Goal: Check status: Check status

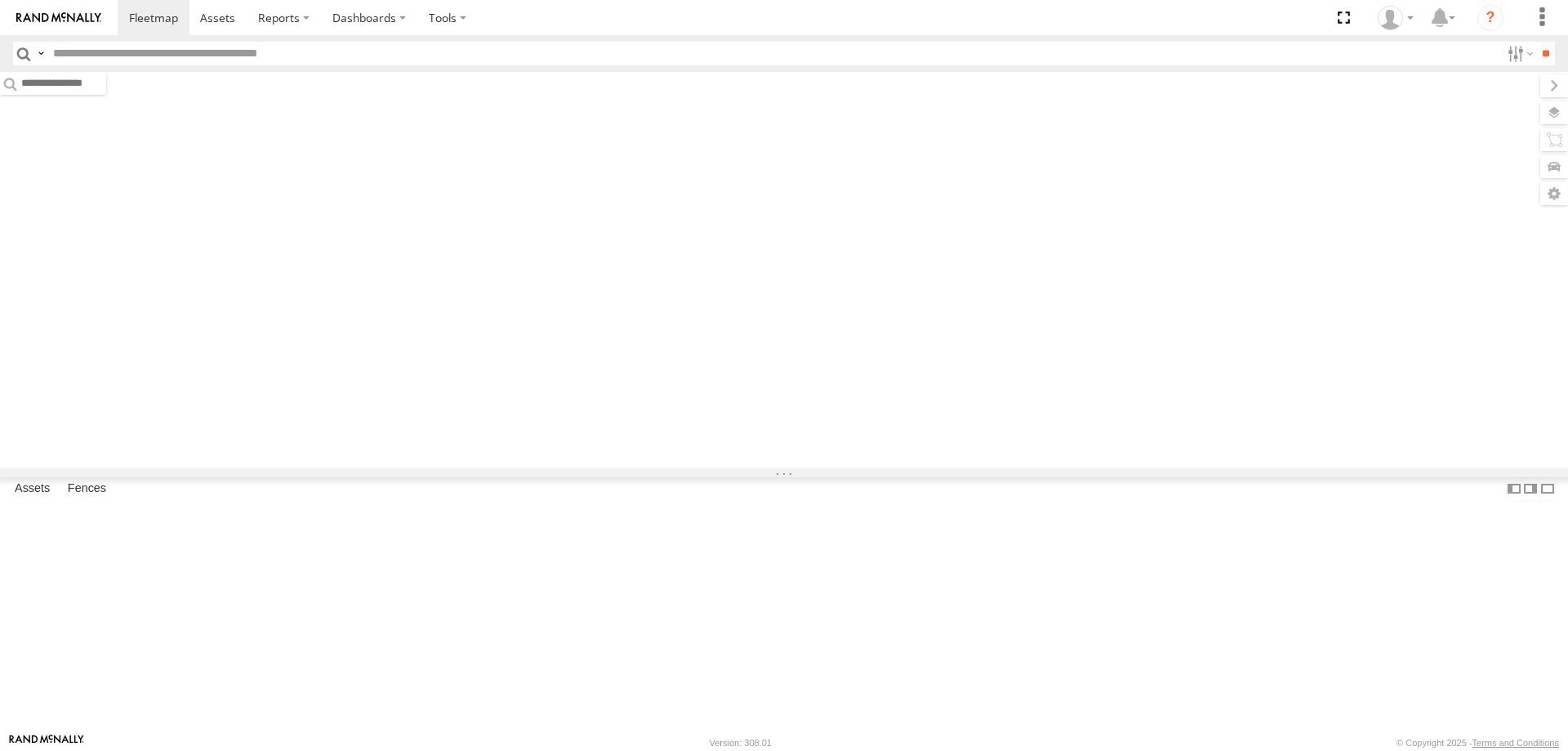
drag, startPoint x: 0, startPoint y: 0, endPoint x: 97, endPoint y: 84, distance: 128.3
click at [0, 0] on span "Asset" at bounding box center [0, 0] width 0 height 0
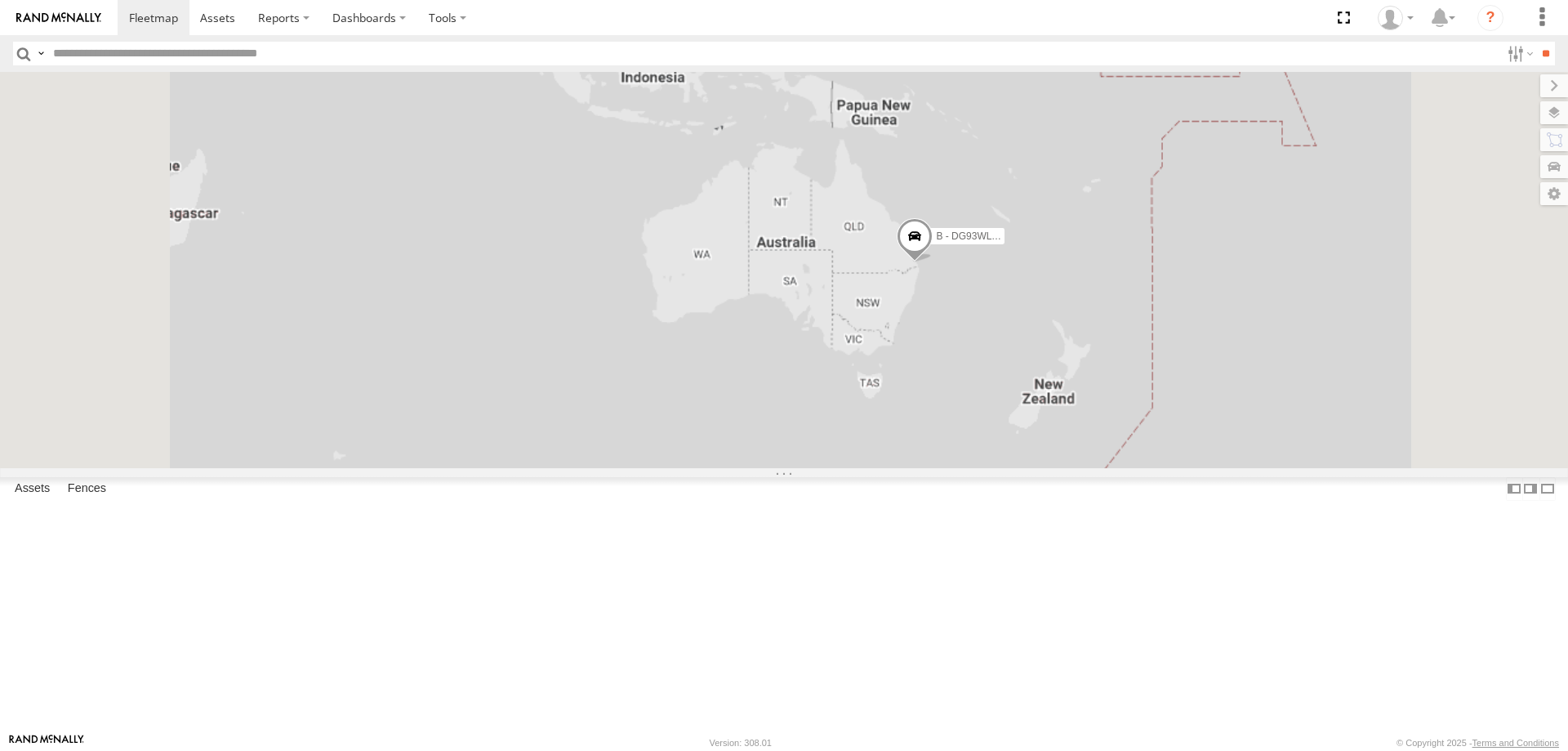
click at [0, 0] on div "Asset Current Location" at bounding box center [0, 0] width 0 height 0
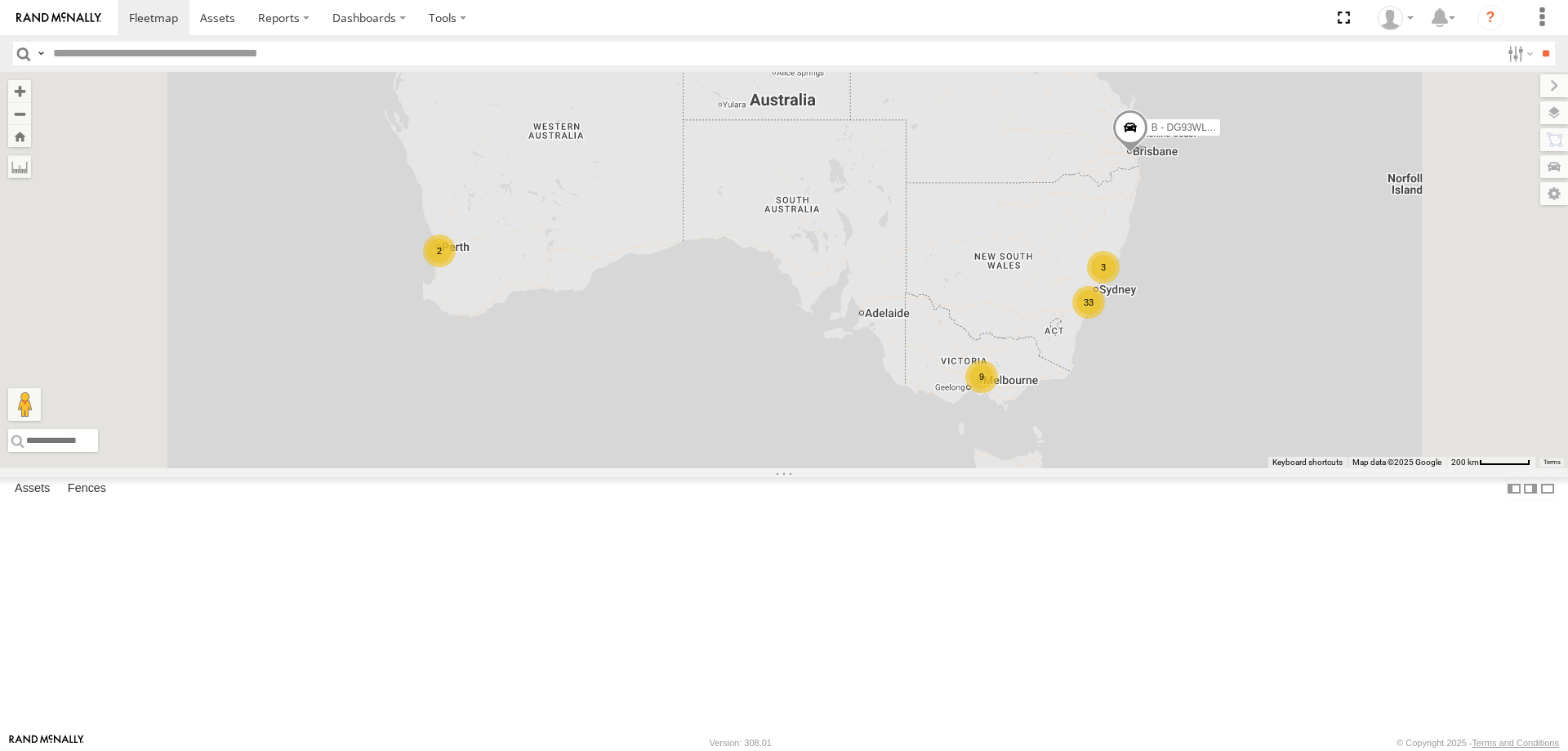
click at [0, 0] on span "Asset" at bounding box center [0, 0] width 0 height 0
click at [0, 0] on div "W - IHW010 - [PERSON_NAME]" at bounding box center [0, 0] width 0 height 0
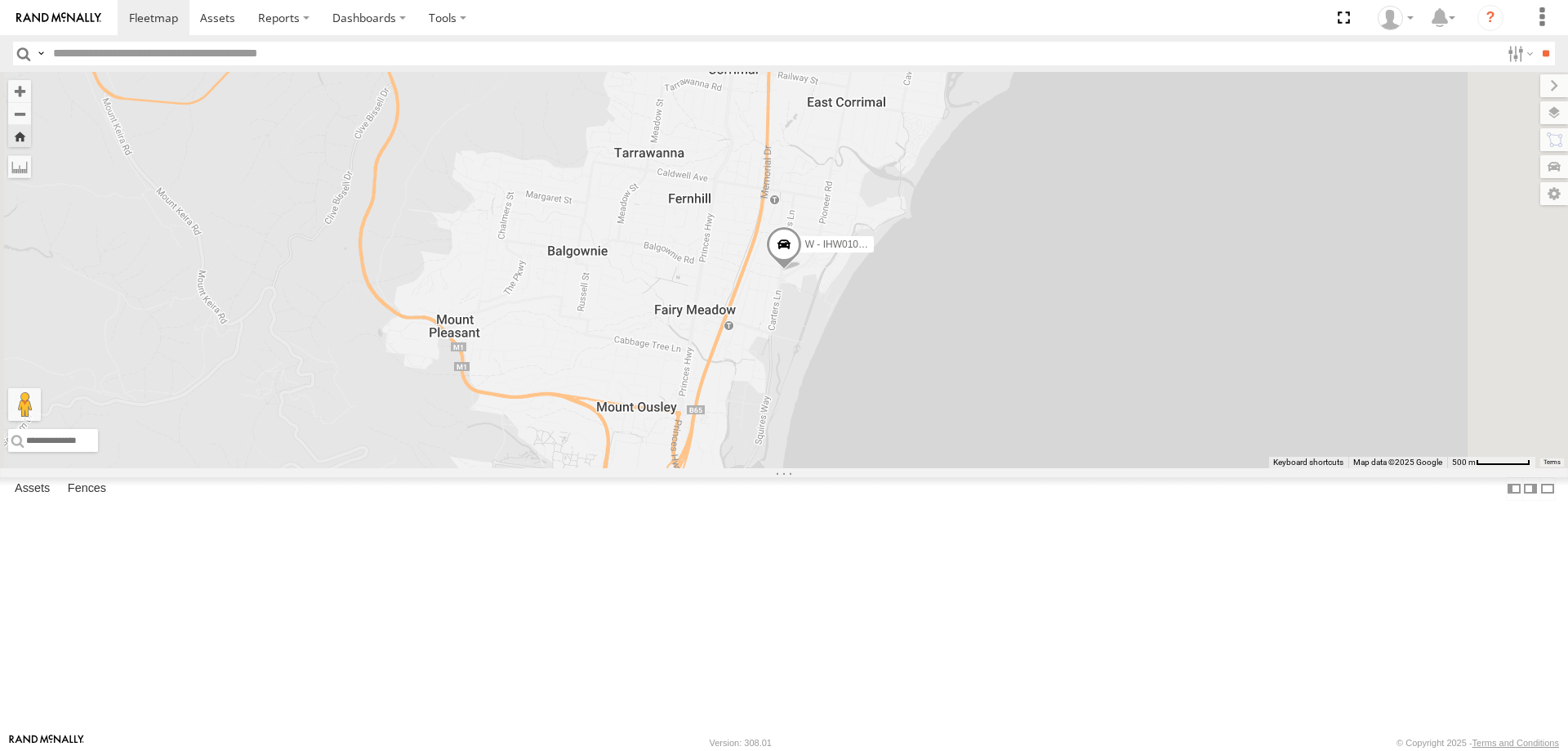
click at [0, 0] on div "All Assets" at bounding box center [0, 0] width 0 height 0
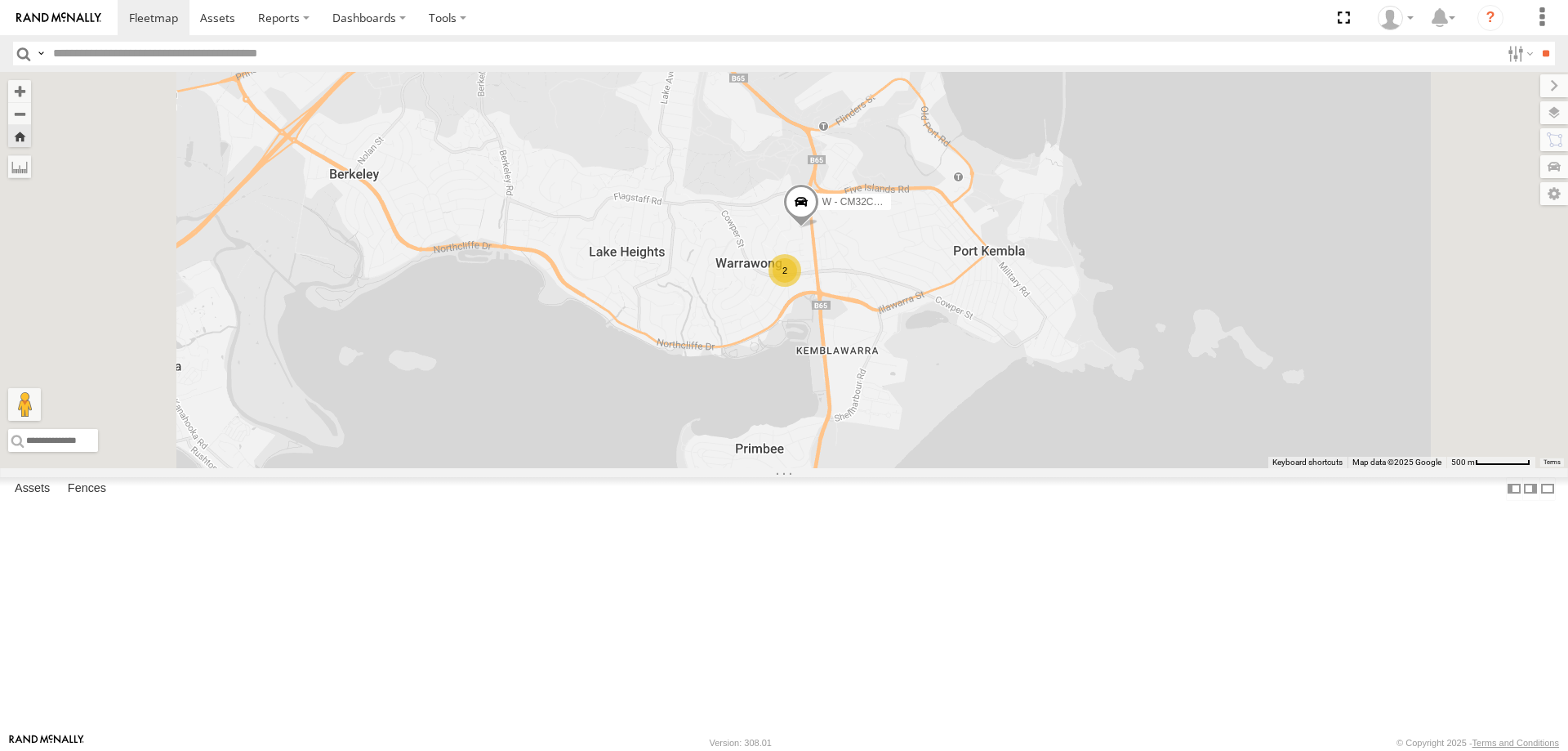
click at [0, 0] on div "W - ADS247 - [PERSON_NAME]" at bounding box center [0, 0] width 0 height 0
click at [0, 0] on div "All Assets" at bounding box center [0, 0] width 0 height 0
click at [0, 0] on div "W - IHW010 - [PERSON_NAME] All Assets [PERSON_NAME] -34.42248 150.90569 Video" at bounding box center [0, 0] width 0 height 0
click at [0, 0] on div "W - IHW010 - [PERSON_NAME]" at bounding box center [0, 0] width 0 height 0
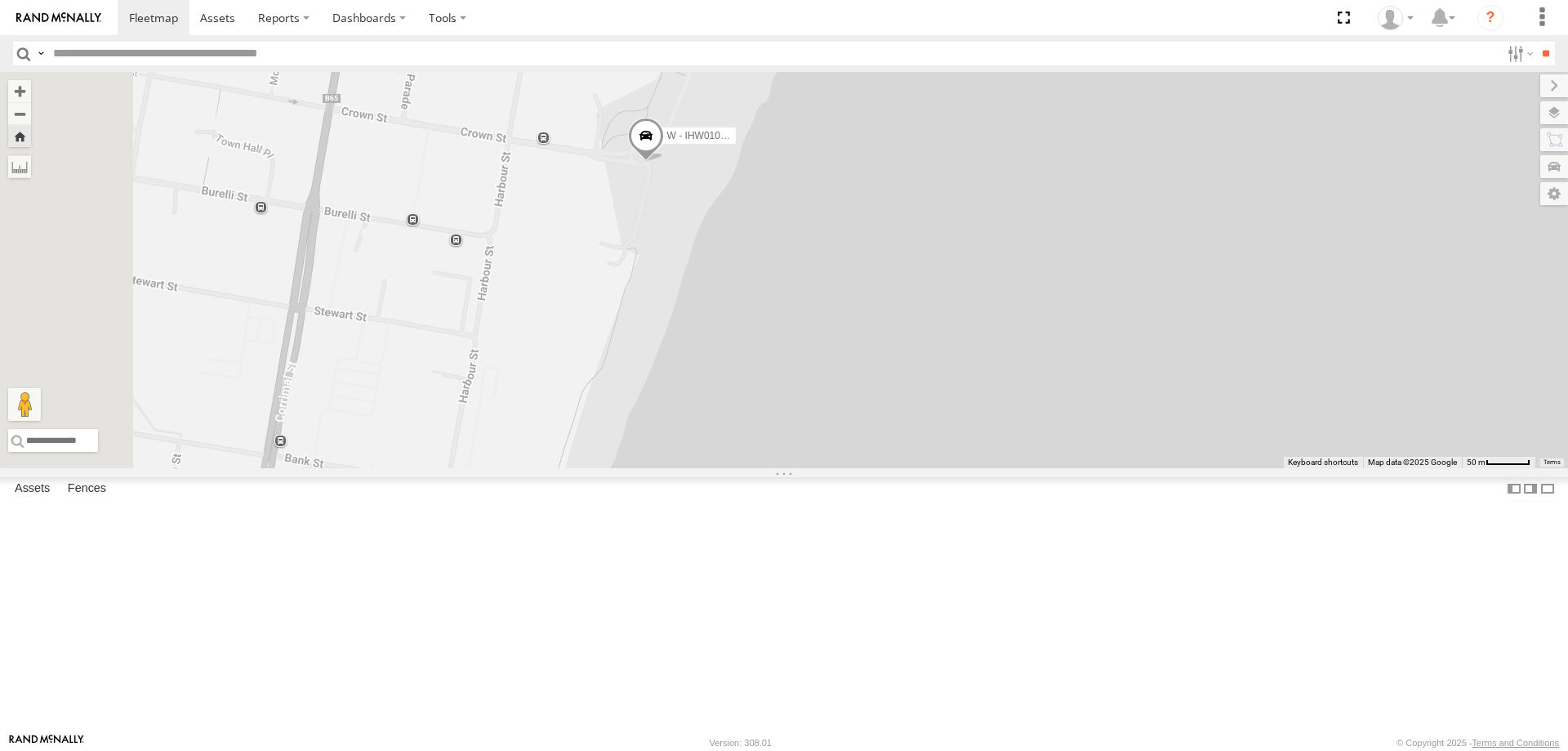
drag, startPoint x: 973, startPoint y: 534, endPoint x: 1165, endPoint y: 181, distance: 401.8
click at [1165, 181] on div "W - IHW010 - [PERSON_NAME]" at bounding box center [784, 270] width 1568 height 396
click at [0, 0] on div "W - KB438 - [PERSON_NAME]" at bounding box center [0, 0] width 0 height 0
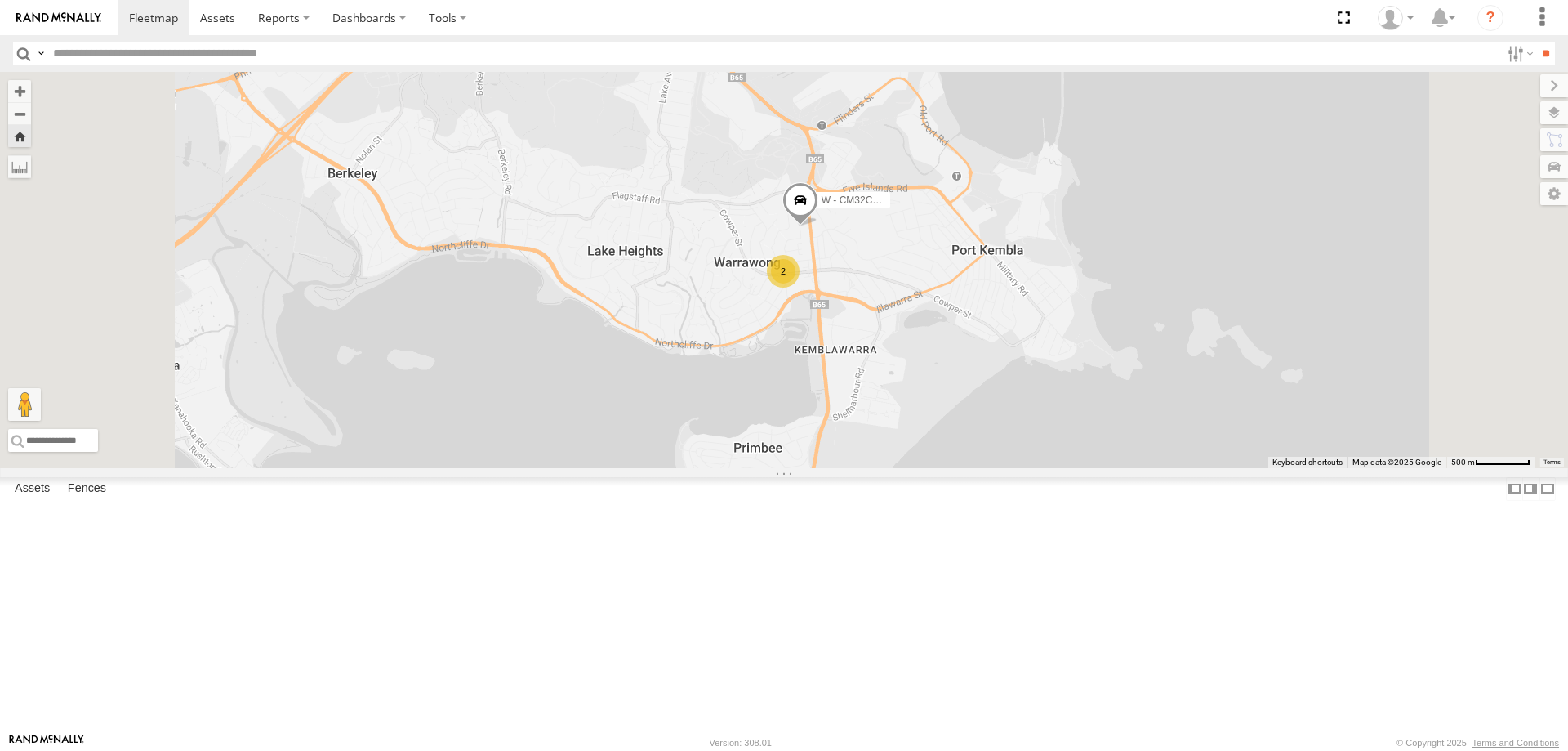
click at [0, 0] on div "W - ADS247 - [PERSON_NAME]" at bounding box center [0, 0] width 0 height 0
